Goal: Information Seeking & Learning: Learn about a topic

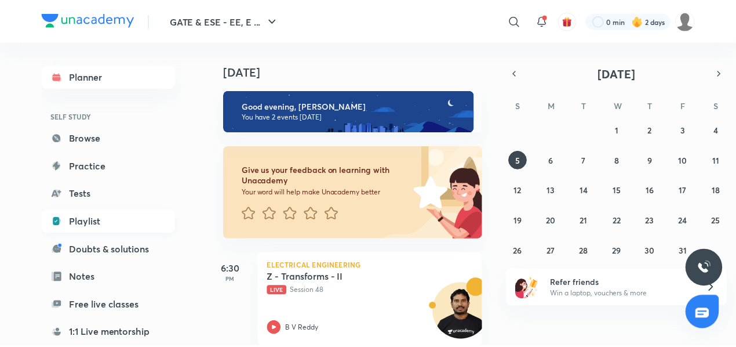
scroll to position [147, 0]
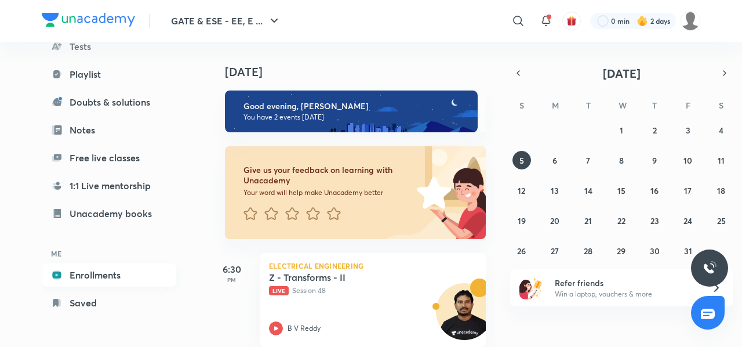
click at [82, 275] on link "Enrollments" at bounding box center [109, 274] width 134 height 23
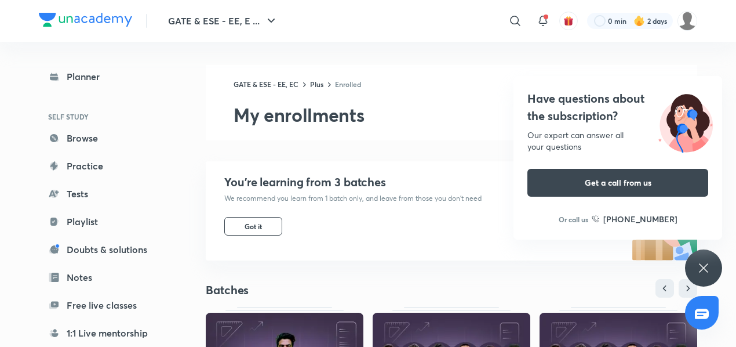
click at [703, 268] on icon at bounding box center [703, 267] width 9 height 9
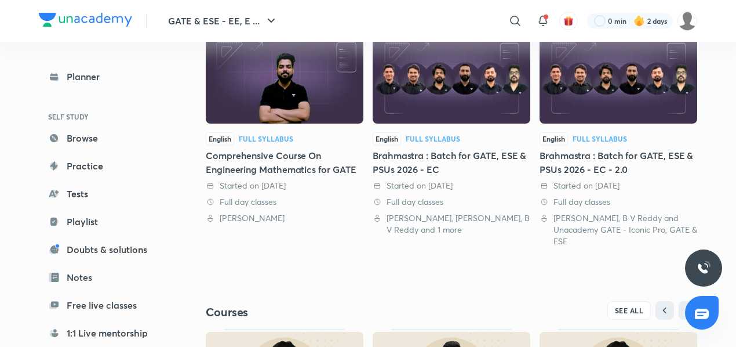
scroll to position [304, 0]
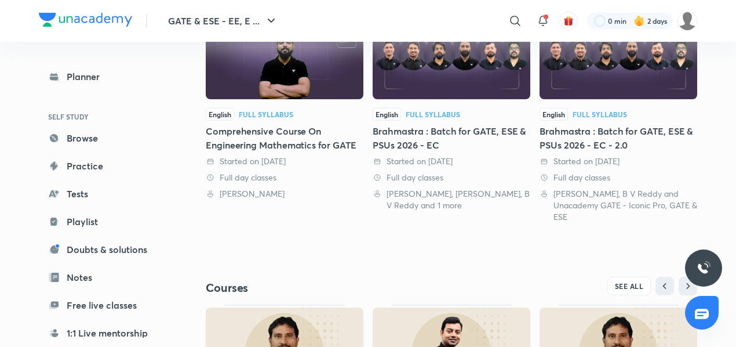
click at [396, 130] on div "Brahmastra : Batch for GATE, ESE & PSUs 2026 - EC" at bounding box center [452, 138] width 158 height 28
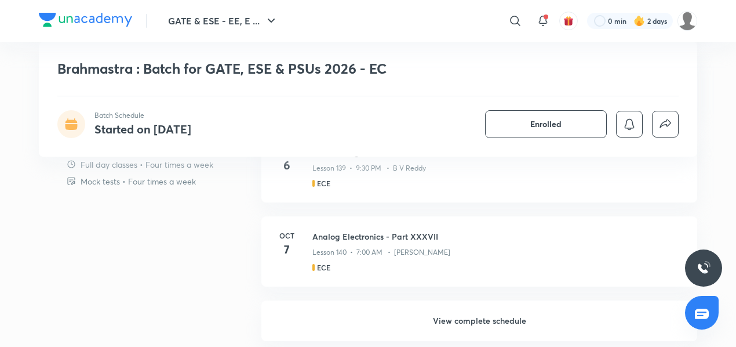
scroll to position [953, 0]
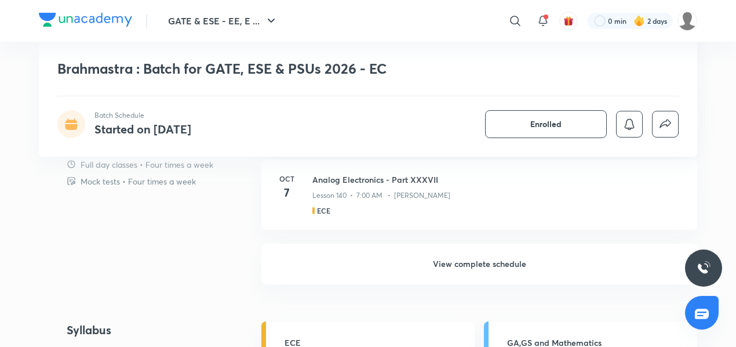
click at [436, 265] on h6 "View complete schedule" at bounding box center [479, 263] width 436 height 41
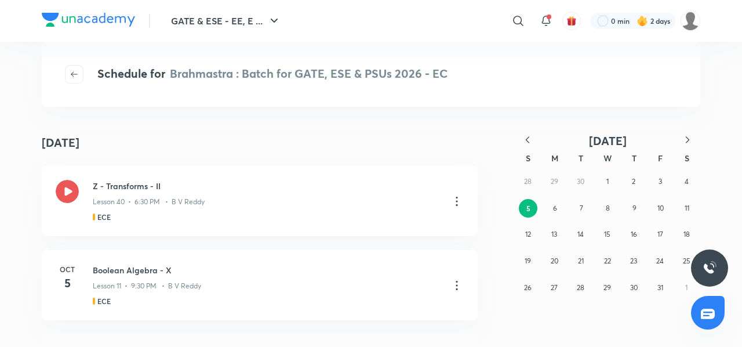
click at [529, 135] on icon "button" at bounding box center [528, 140] width 12 height 12
click at [530, 208] on button "3" at bounding box center [528, 208] width 19 height 19
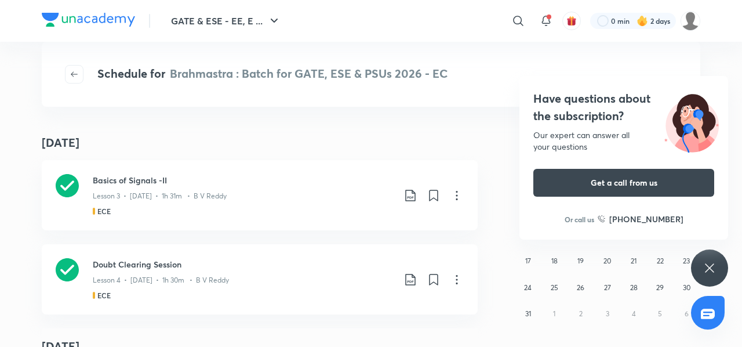
scroll to position [477, 0]
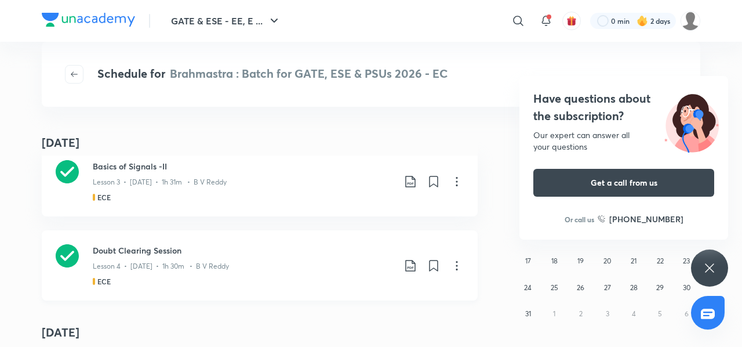
click at [108, 253] on h3 "Doubt Clearing Session" at bounding box center [243, 250] width 301 height 12
click at [714, 264] on icon at bounding box center [709, 268] width 14 height 14
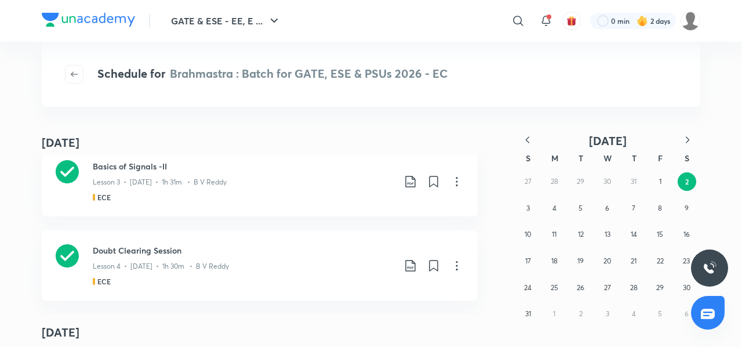
click at [683, 136] on icon "button" at bounding box center [687, 140] width 12 height 12
click at [528, 209] on abbr "5" at bounding box center [528, 207] width 4 height 9
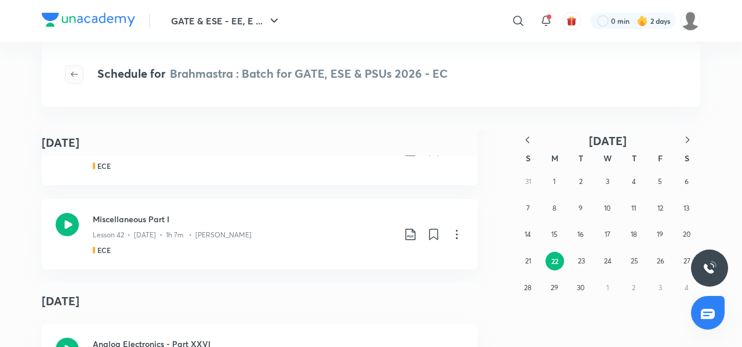
scroll to position [3581, 0]
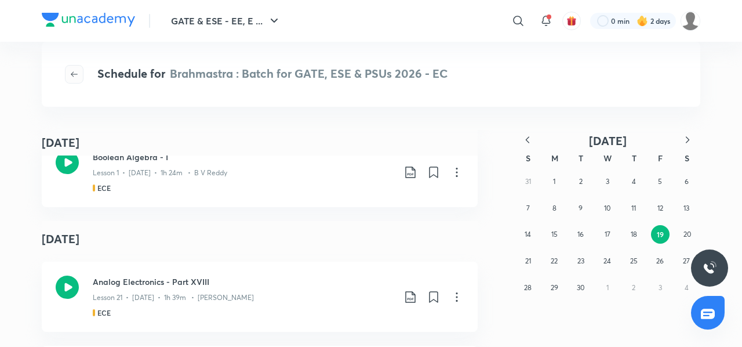
click at [79, 74] on span "button" at bounding box center [73, 74] width 17 height 9
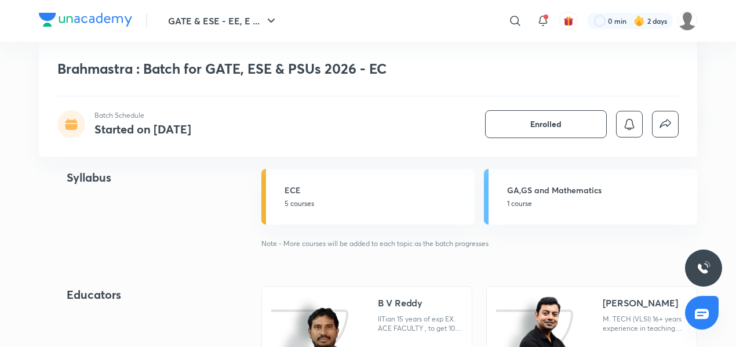
scroll to position [1106, 0]
click at [358, 185] on h5 "ECE" at bounding box center [376, 189] width 183 height 12
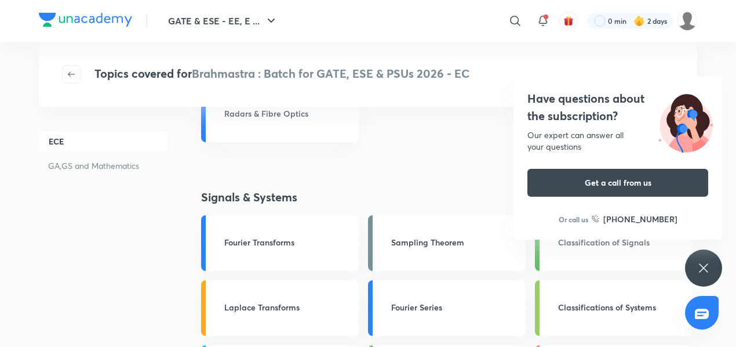
scroll to position [1424, 0]
click at [710, 274] on div "Have questions about the subscription? Our expert can answer all your questions…" at bounding box center [703, 267] width 37 height 37
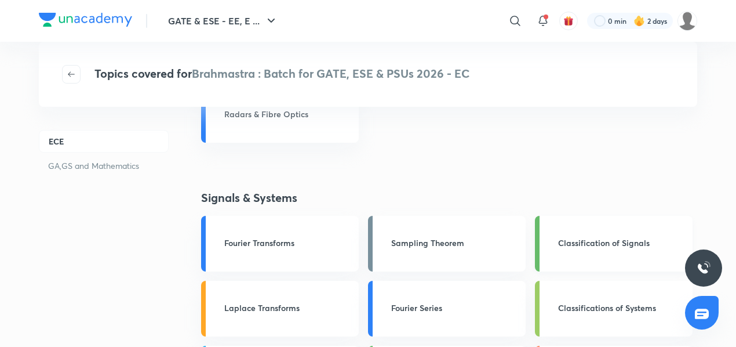
click at [655, 253] on link "Classification of Signals" at bounding box center [614, 244] width 158 height 56
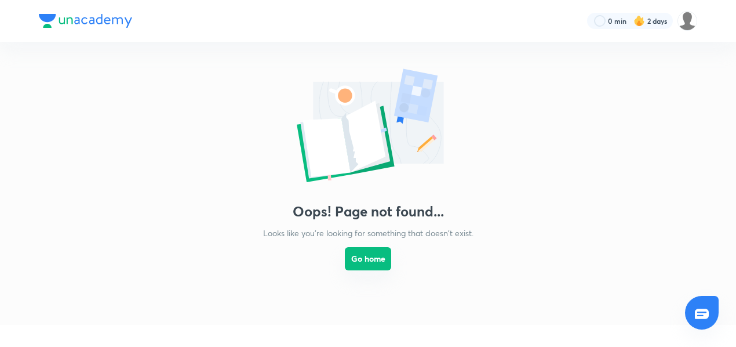
click at [369, 252] on button "Go home" at bounding box center [368, 258] width 46 height 23
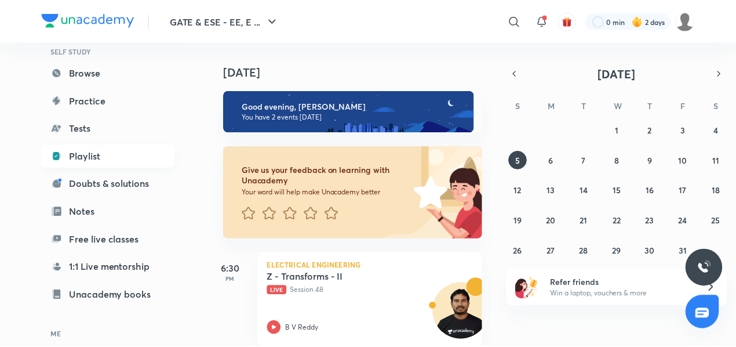
scroll to position [147, 0]
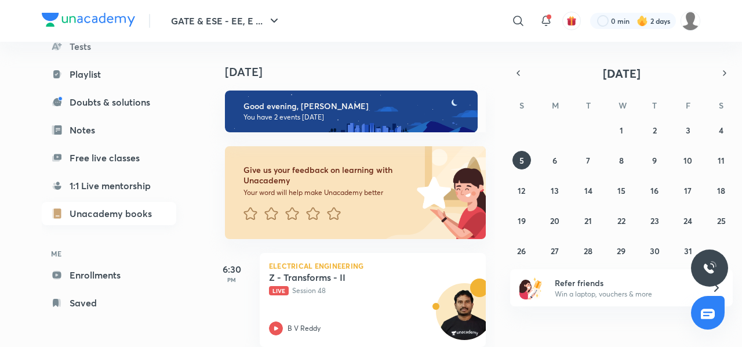
click at [98, 209] on link "Unacademy books" at bounding box center [109, 213] width 134 height 23
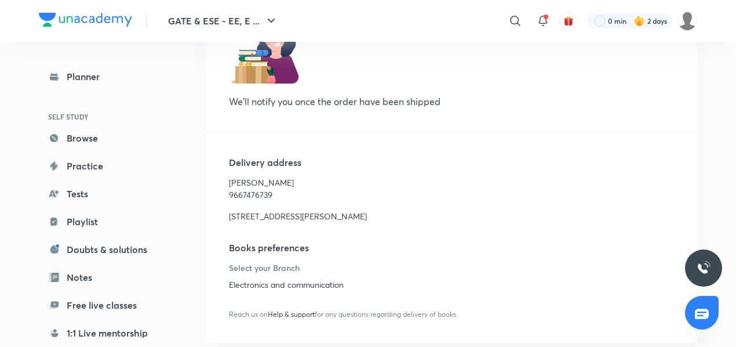
scroll to position [240, 0]
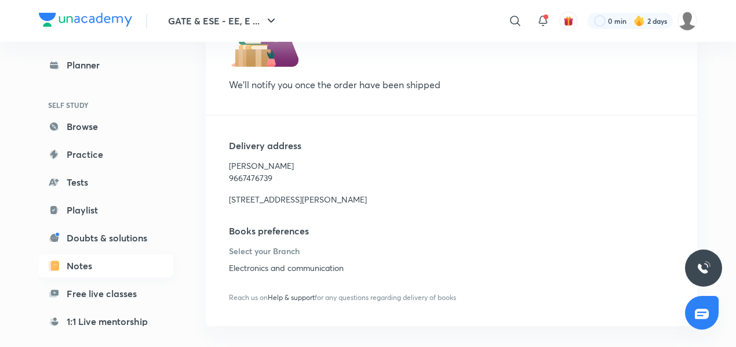
click at [119, 274] on link "Notes" at bounding box center [106, 265] width 134 height 23
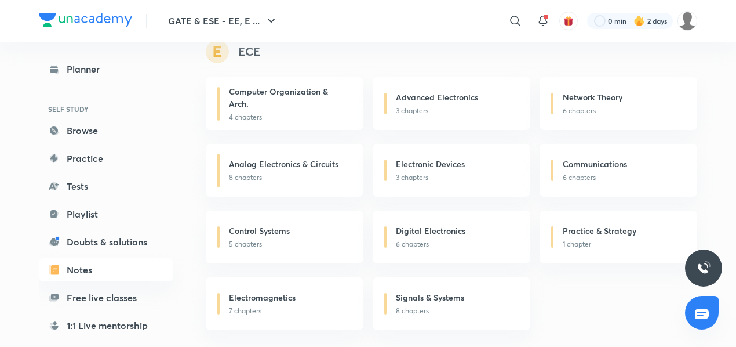
scroll to position [684, 0]
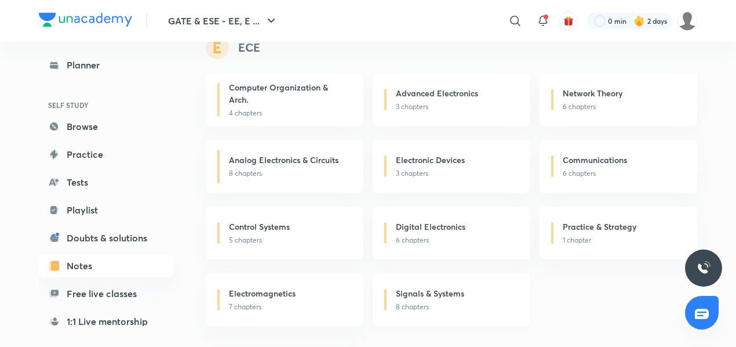
click at [431, 286] on div "Signals & Systems 8 chapters" at bounding box center [452, 299] width 158 height 53
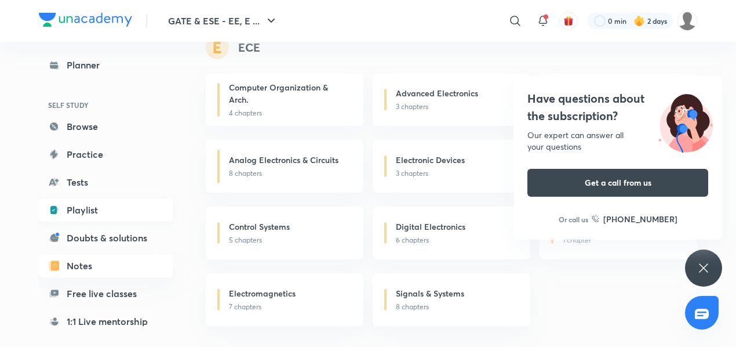
click at [70, 206] on link "Playlist" at bounding box center [106, 209] width 134 height 23
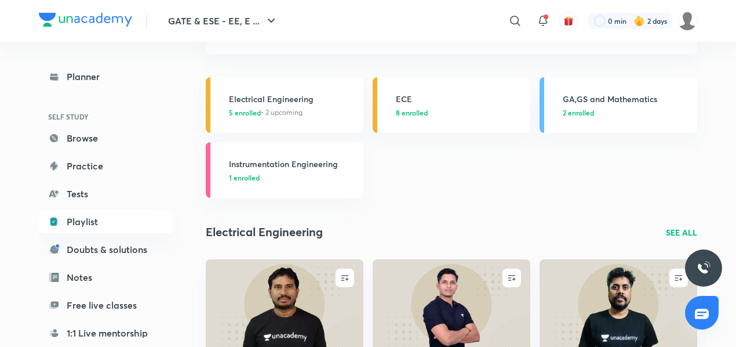
scroll to position [94, 0]
click at [418, 104] on div "ECE 8 enrolled" at bounding box center [459, 104] width 127 height 25
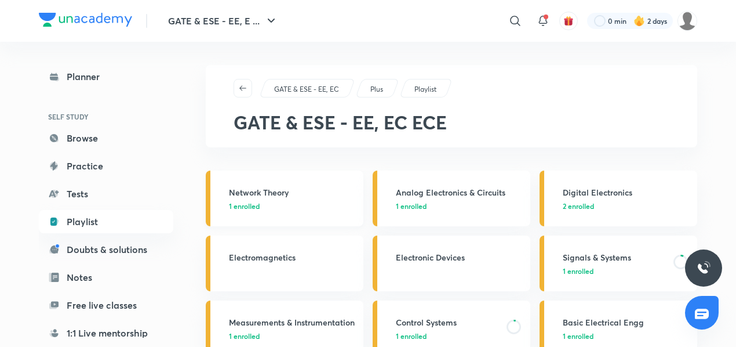
click at [251, 199] on div "Network Theory 1 enrolled" at bounding box center [292, 198] width 127 height 25
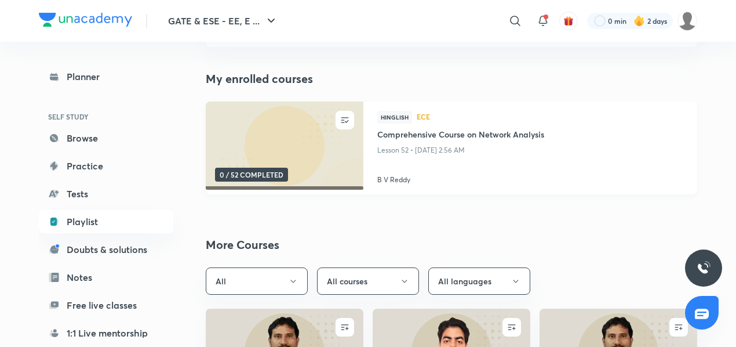
scroll to position [100, 0]
click at [421, 135] on h4 "Comprehensive Course on Network Analysis" at bounding box center [530, 136] width 306 height 14
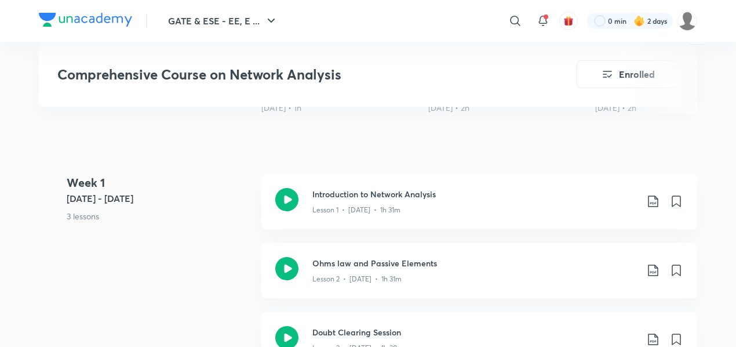
scroll to position [402, 0]
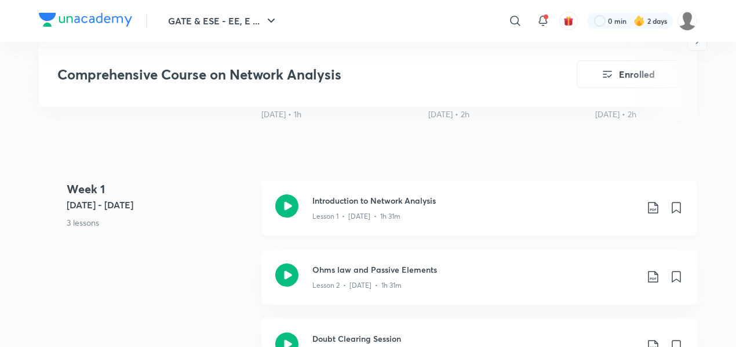
click at [286, 201] on icon at bounding box center [286, 205] width 23 height 23
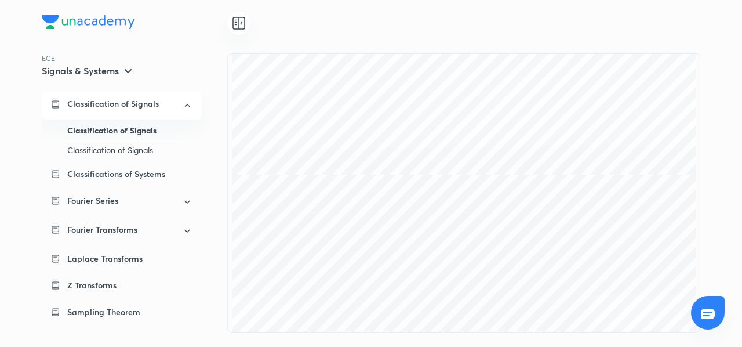
scroll to position [5871, 0]
click at [236, 25] on icon at bounding box center [239, 23] width 14 height 14
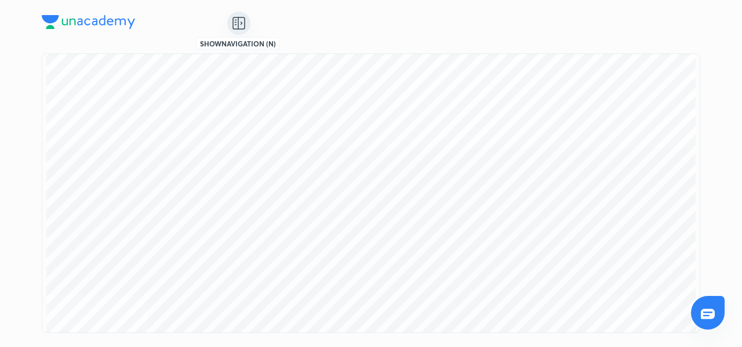
click at [236, 25] on icon at bounding box center [239, 23] width 14 height 14
